Goal: Transaction & Acquisition: Purchase product/service

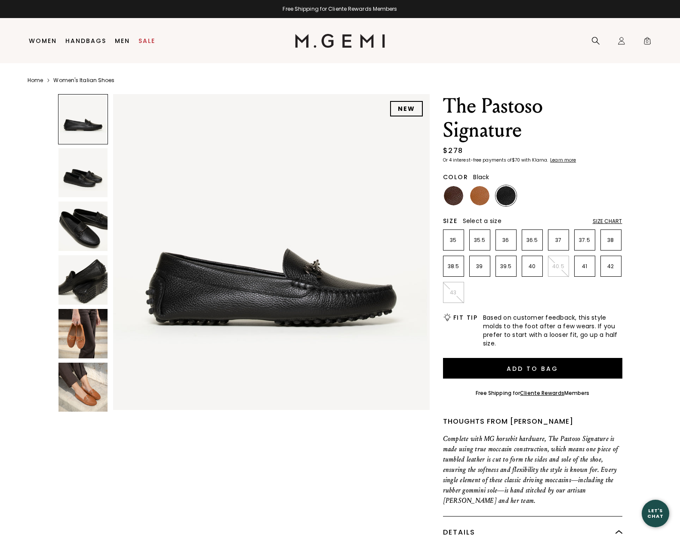
click at [74, 390] on img at bounding box center [82, 387] width 49 height 49
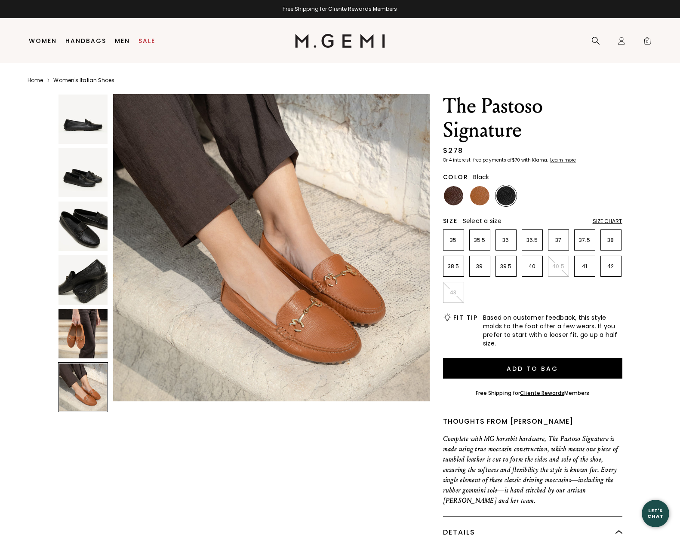
scroll to position [1635, 0]
click at [482, 198] on img at bounding box center [479, 195] width 19 height 19
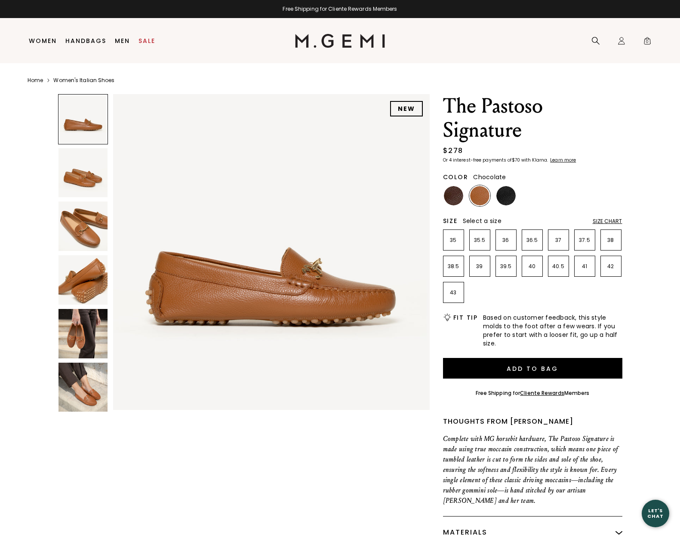
click at [456, 200] on img at bounding box center [453, 195] width 19 height 19
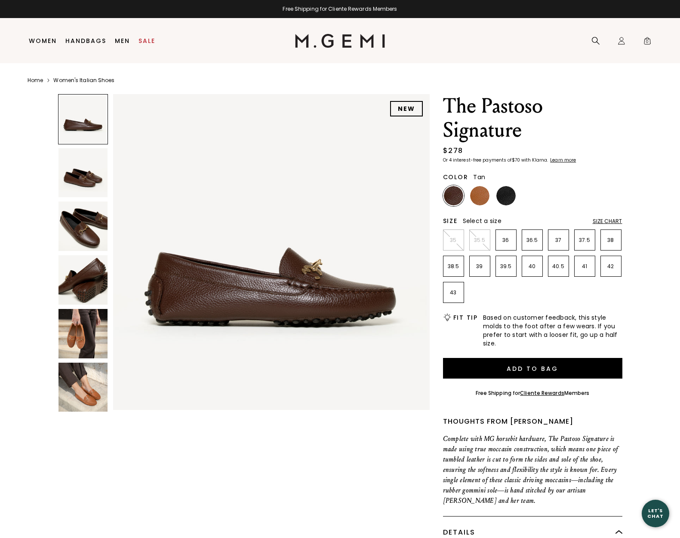
click at [476, 202] on img at bounding box center [479, 195] width 19 height 19
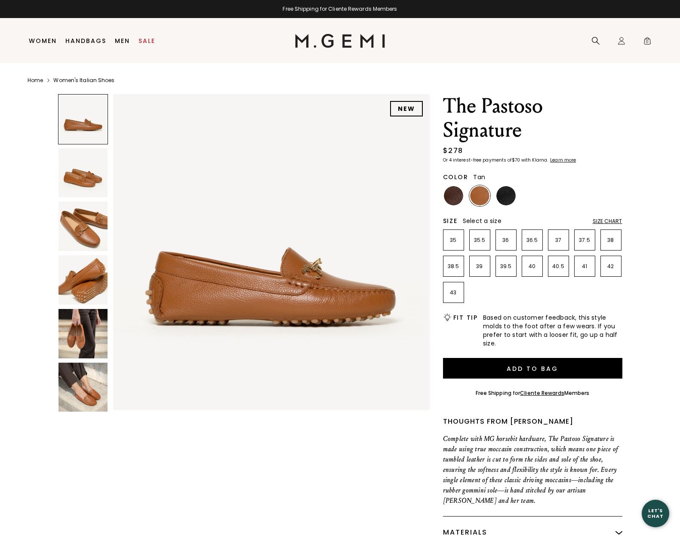
click at [79, 390] on img at bounding box center [82, 387] width 49 height 49
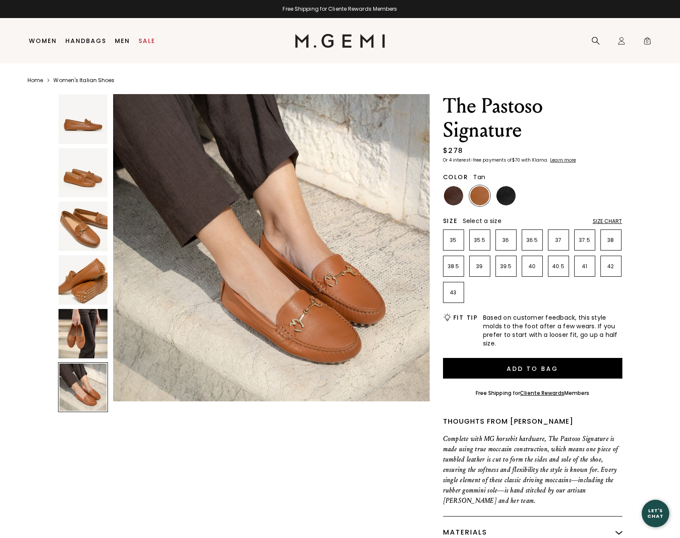
click at [80, 338] on img at bounding box center [82, 333] width 49 height 49
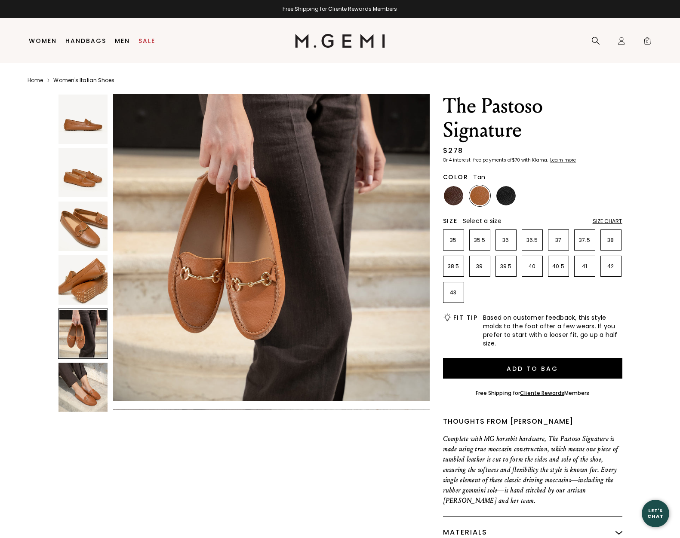
scroll to position [1308, 0]
click at [535, 271] on li "40" at bounding box center [532, 266] width 21 height 21
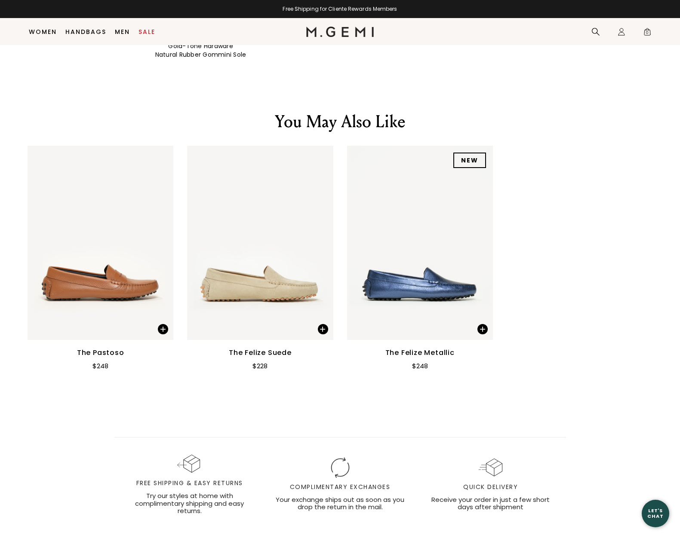
scroll to position [1101, 0]
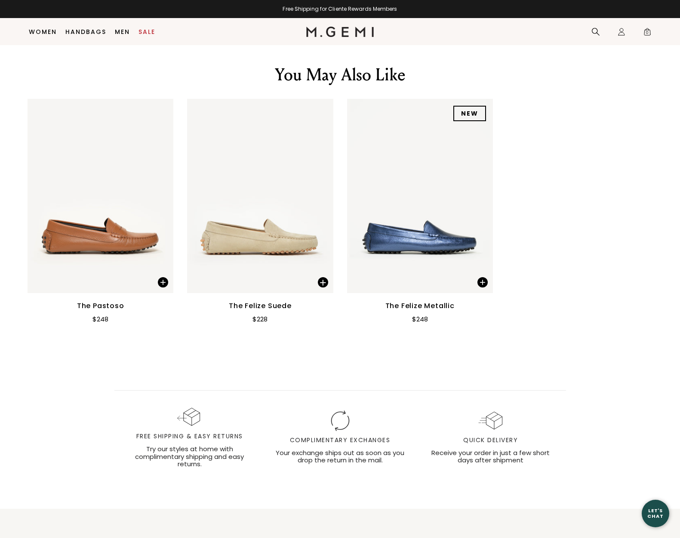
click at [448, 267] on img at bounding box center [420, 196] width 146 height 194
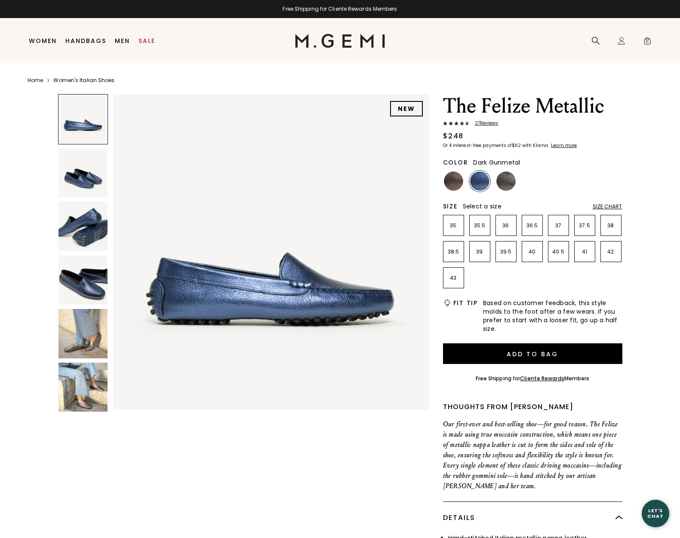
click at [504, 184] on img at bounding box center [505, 181] width 19 height 19
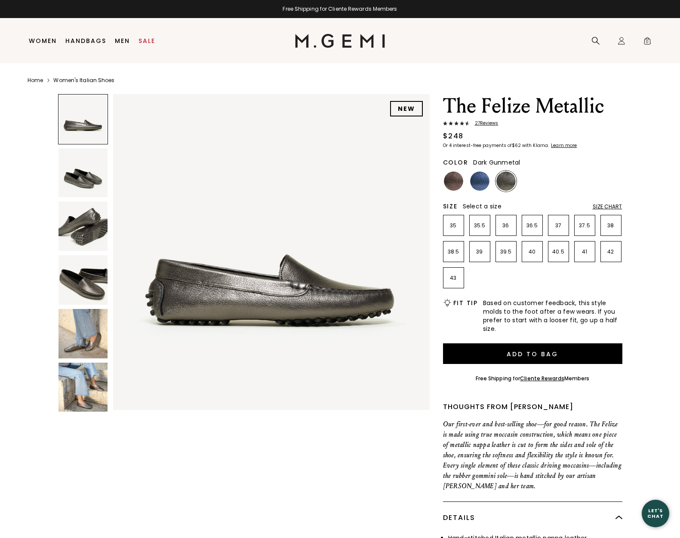
click at [82, 384] on img at bounding box center [82, 387] width 49 height 49
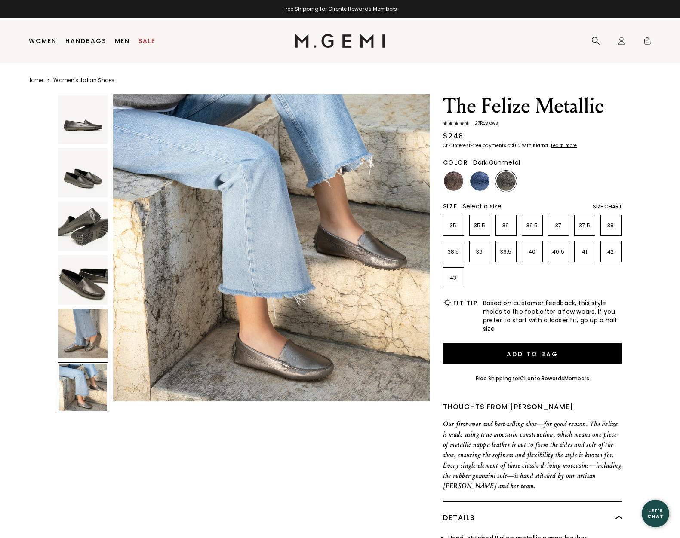
click at [76, 309] on img at bounding box center [82, 333] width 49 height 49
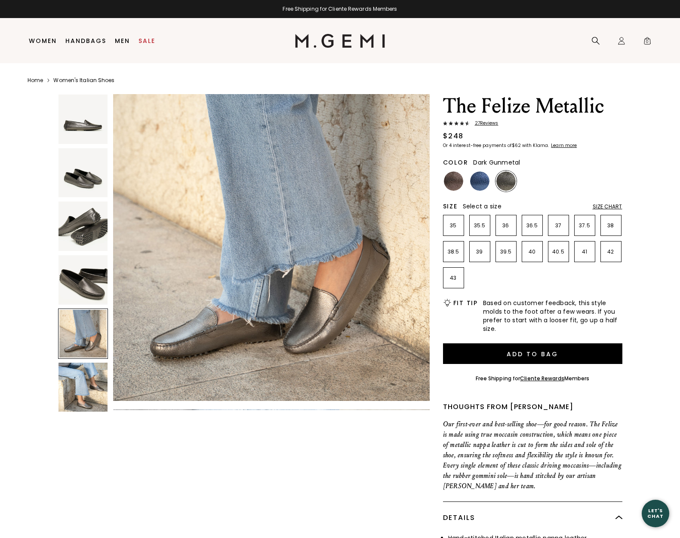
scroll to position [1308, 0]
